Goal: Task Accomplishment & Management: Use online tool/utility

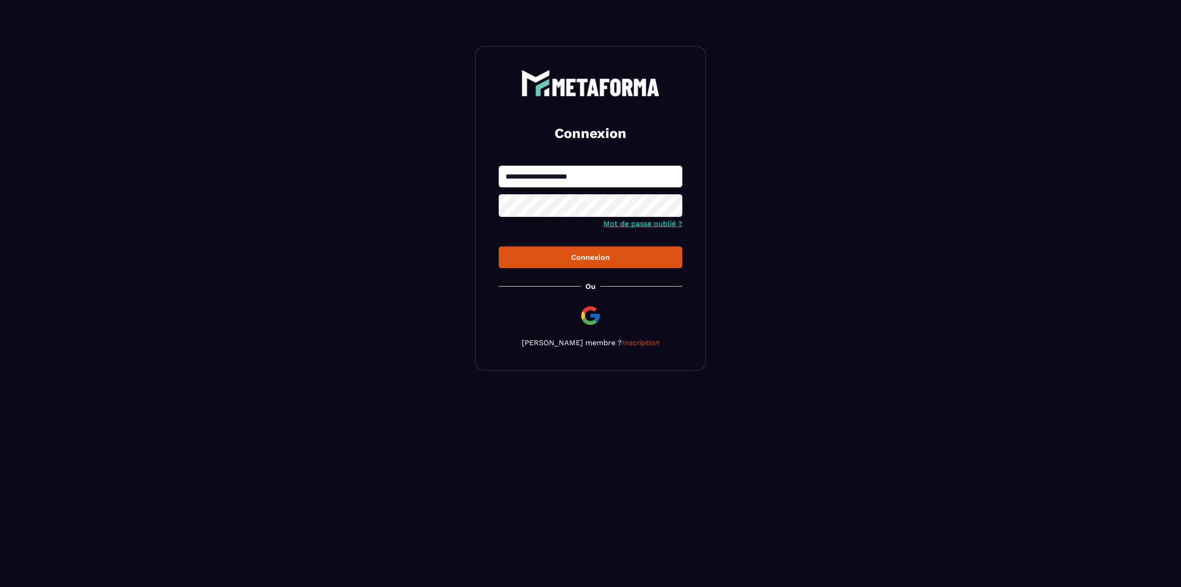
click at [577, 181] on input "**********" at bounding box center [591, 177] width 184 height 22
type input "*"
type input "**********"
click at [499, 246] on button "Connexion" at bounding box center [591, 257] width 184 height 22
